Goal: Browse casually

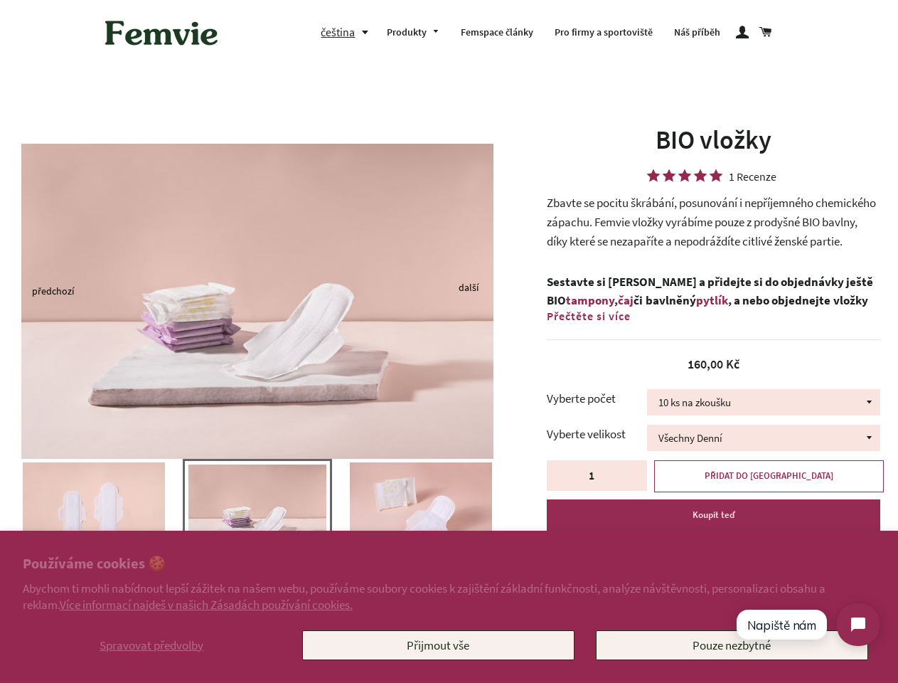
click at [449, 341] on img at bounding box center [257, 301] width 472 height 315
click at [151, 645] on span "Spravovat předvolby" at bounding box center [152, 645] width 104 height 16
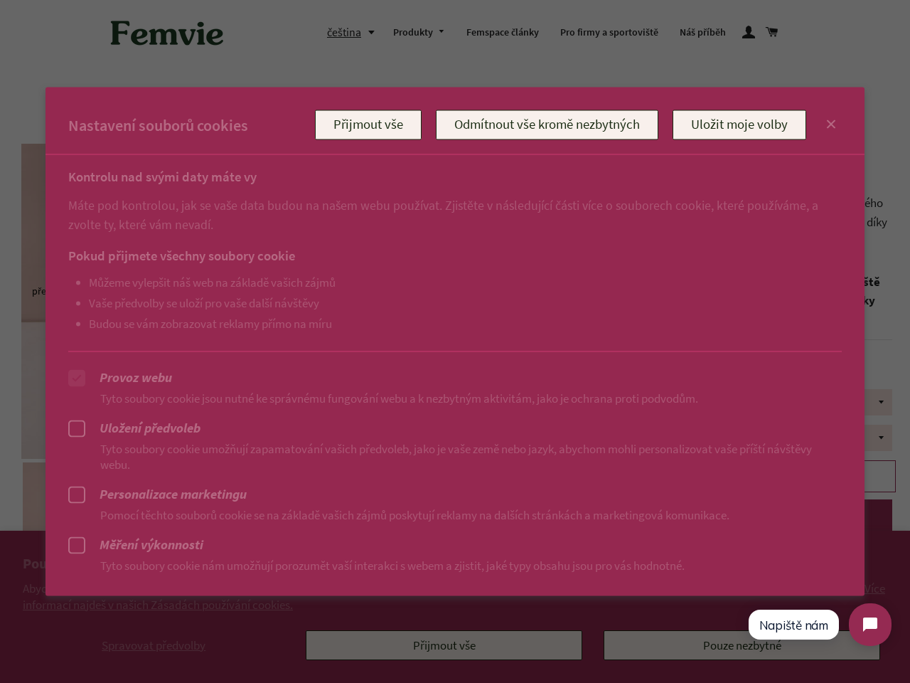
click at [438, 645] on div at bounding box center [455, 341] width 910 height 683
click at [348, 32] on div at bounding box center [455, 341] width 910 height 683
click at [257, 290] on ul "Můžeme vylepšit náš web na základě vašich zájmů Vaše předvolby se uloží pro vaš…" at bounding box center [440, 302] width 745 height 55
click at [257, 519] on p "Pomocí těchto souborů cookie se na základě vašich zájmů poskytují reklamy na da…" at bounding box center [455, 514] width 774 height 16
click at [0, 512] on div at bounding box center [455, 341] width 910 height 683
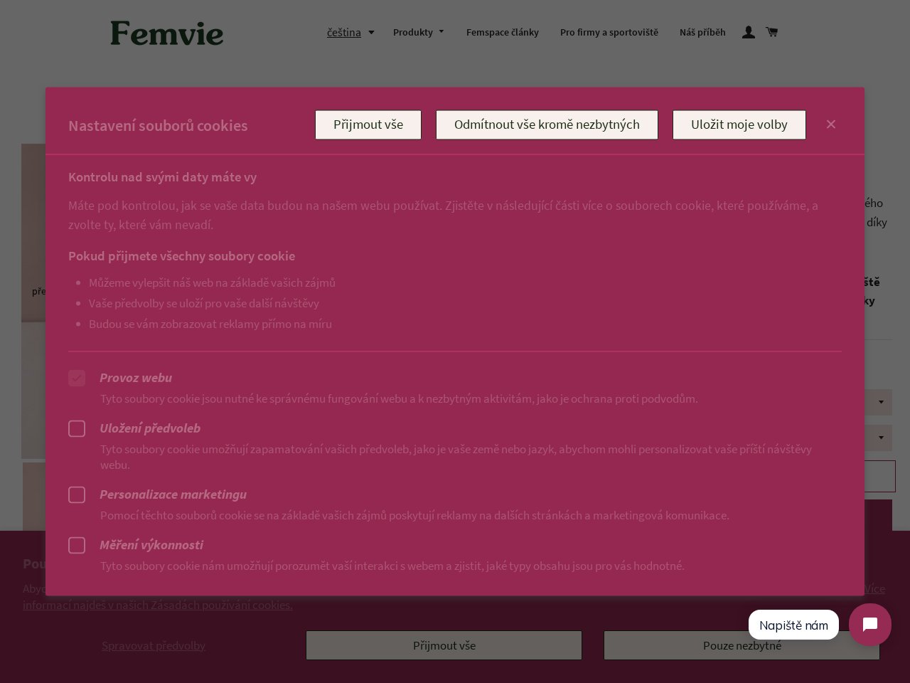
click at [0, 512] on div at bounding box center [455, 341] width 910 height 683
click at [2, 512] on div at bounding box center [455, 341] width 910 height 683
click at [94, 512] on p "Pomocí těchto souborů cookie se na základě vašich zájmů poskytují reklamy na da…" at bounding box center [455, 514] width 774 height 16
